Goal: Navigation & Orientation: Go to known website

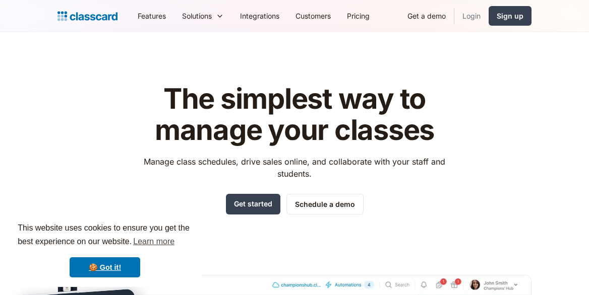
drag, startPoint x: 0, startPoint y: 0, endPoint x: 472, endPoint y: 18, distance: 472.8
click at [472, 18] on link "Login" at bounding box center [471, 16] width 34 height 23
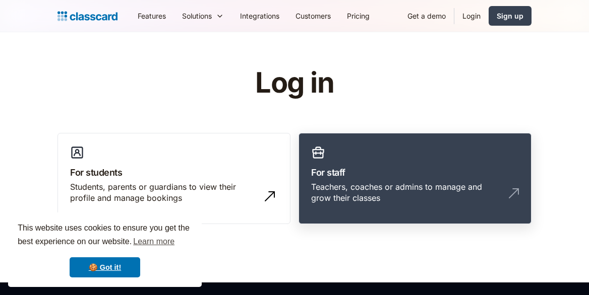
click at [387, 166] on h3 "For staff" at bounding box center [415, 173] width 208 height 14
